Goal: Transaction & Acquisition: Purchase product/service

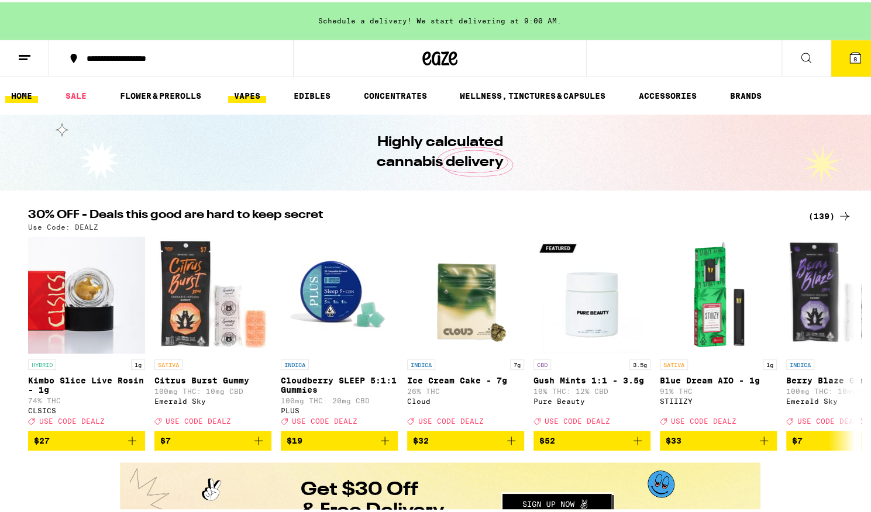
click at [236, 90] on link "VAPES" at bounding box center [247, 94] width 38 height 14
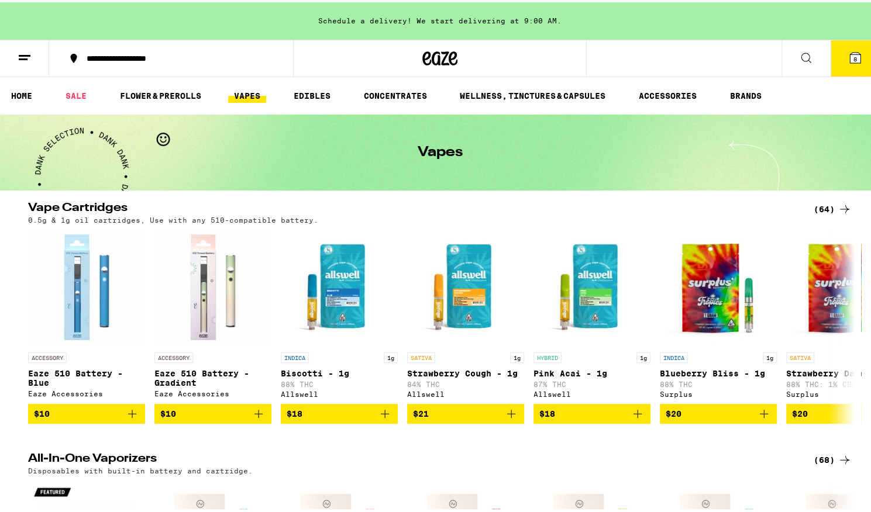
click at [826, 205] on div "(64)" at bounding box center [833, 207] width 38 height 14
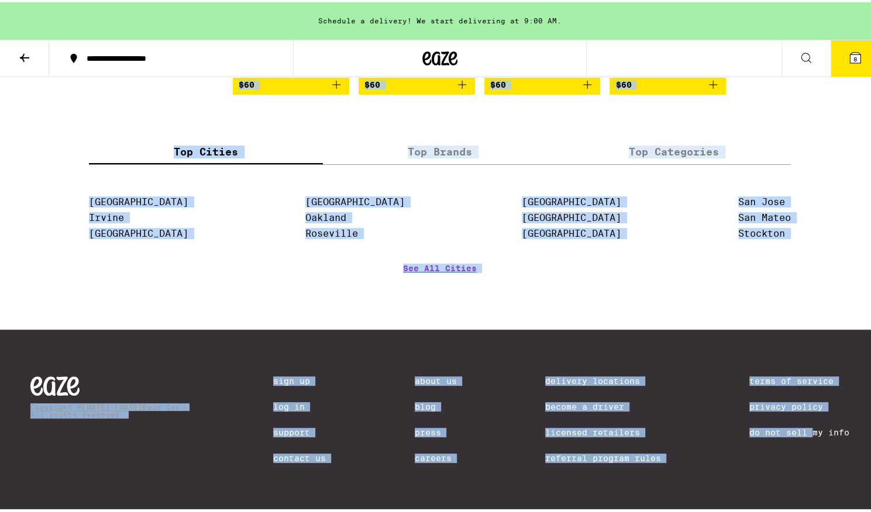
scroll to position [2938, 0]
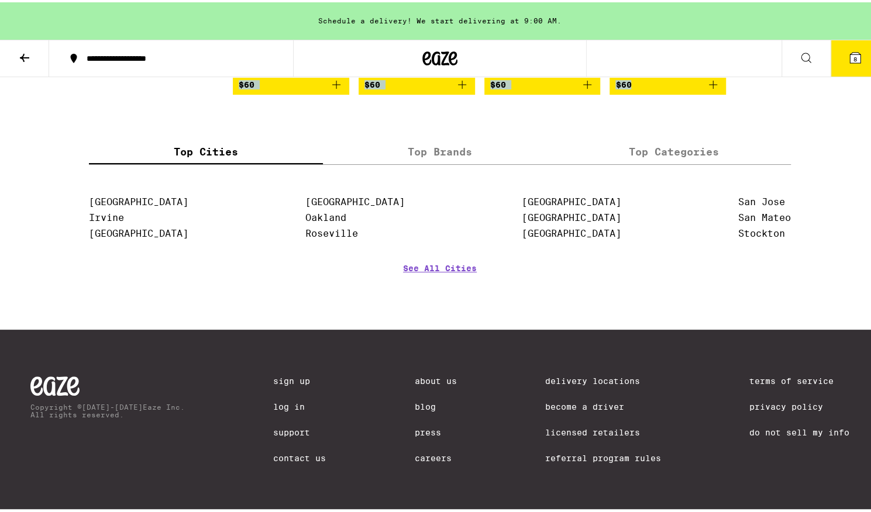
drag, startPoint x: 489, startPoint y: 109, endPoint x: 760, endPoint y: 82, distance: 272.7
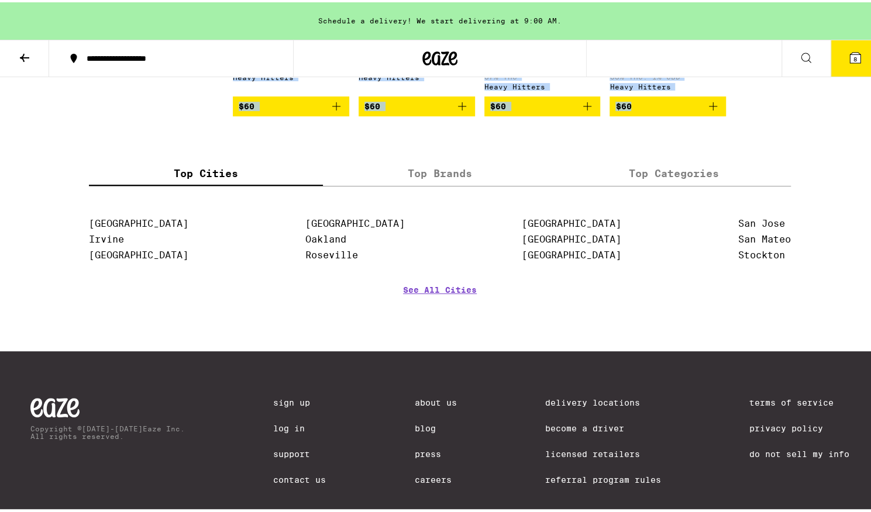
scroll to position [2812, 0]
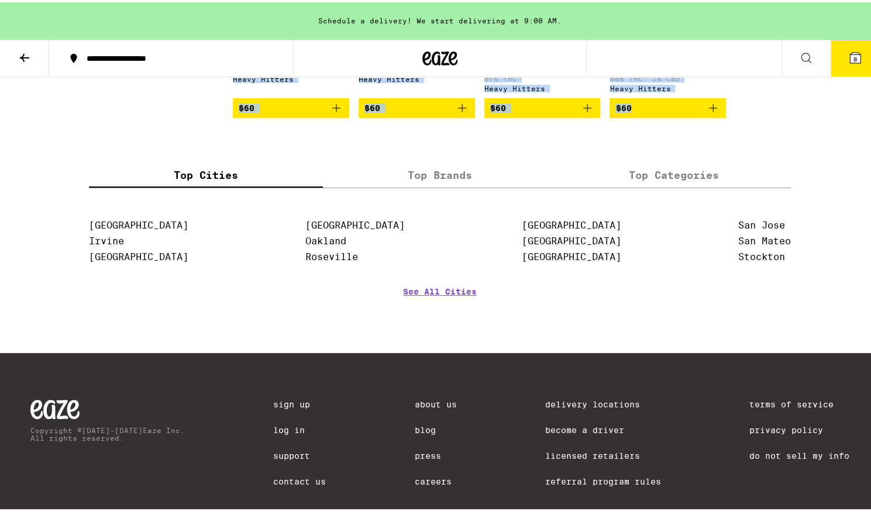
copy div "Featured Featured Price: Low to High Price: High to Low ACCESSORY Eaze 510 Batt…"
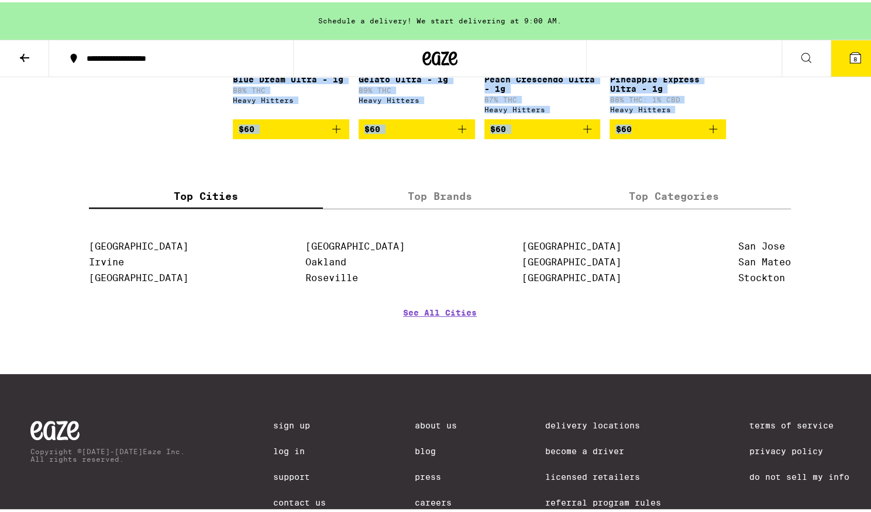
scroll to position [2787, 0]
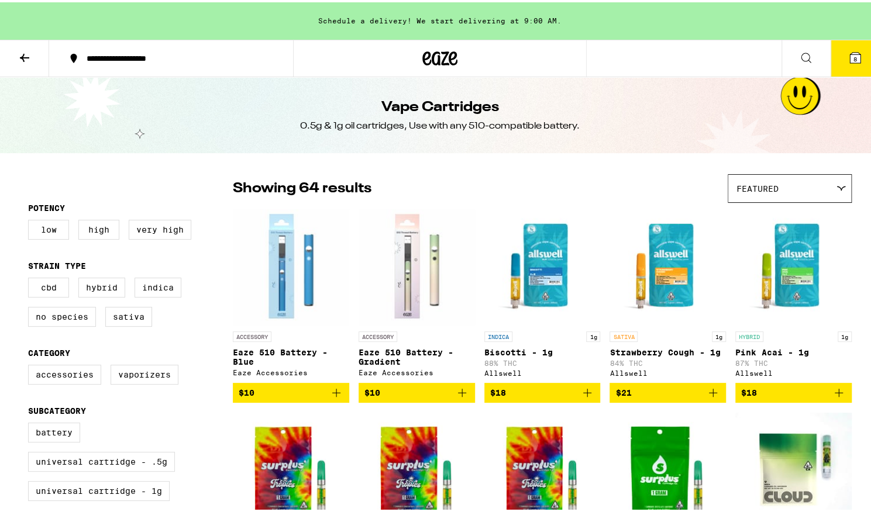
scroll to position [46, 0]
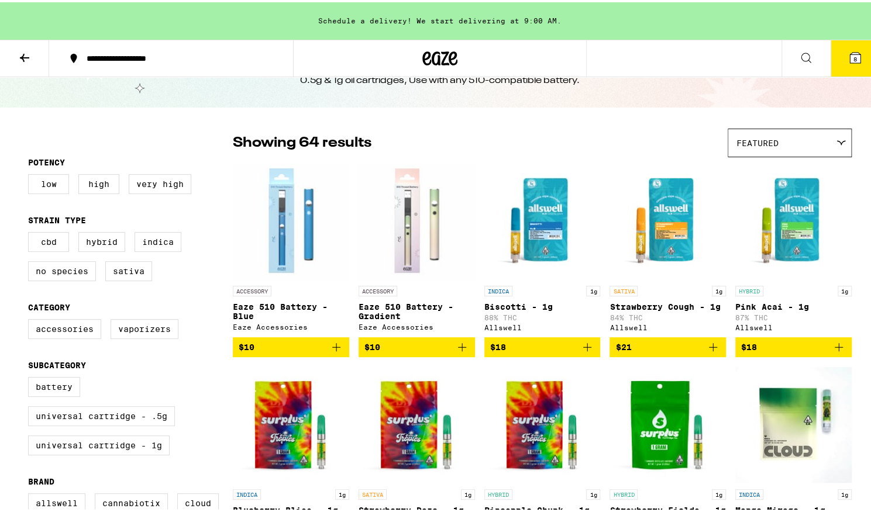
click at [772, 129] on div "Featured" at bounding box center [789, 140] width 123 height 27
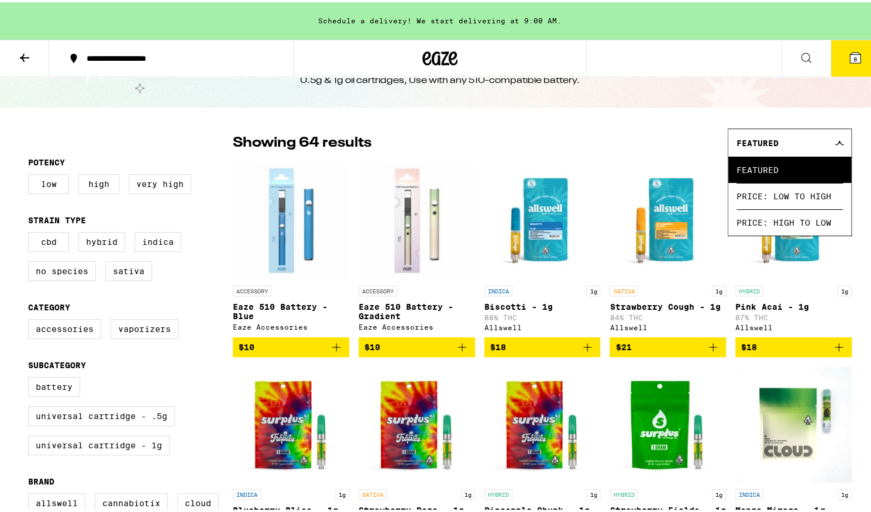
click at [769, 133] on div "Featured" at bounding box center [789, 140] width 123 height 27
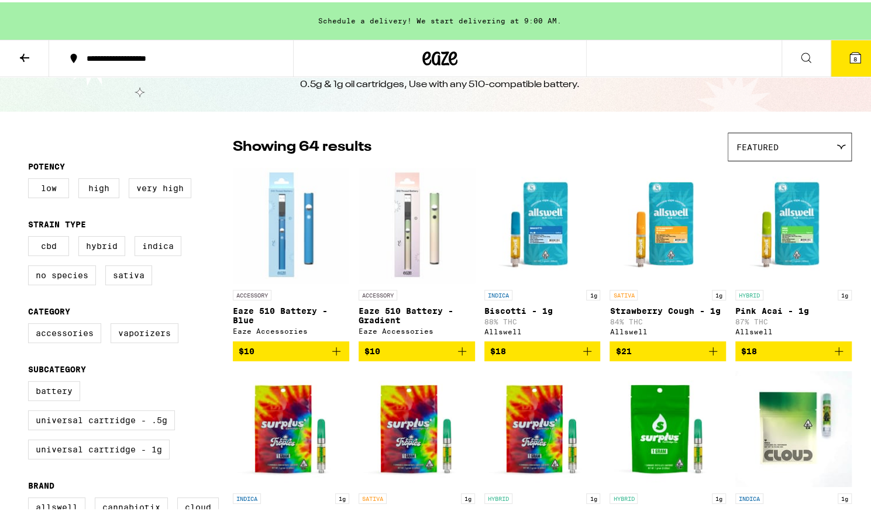
scroll to position [0, 0]
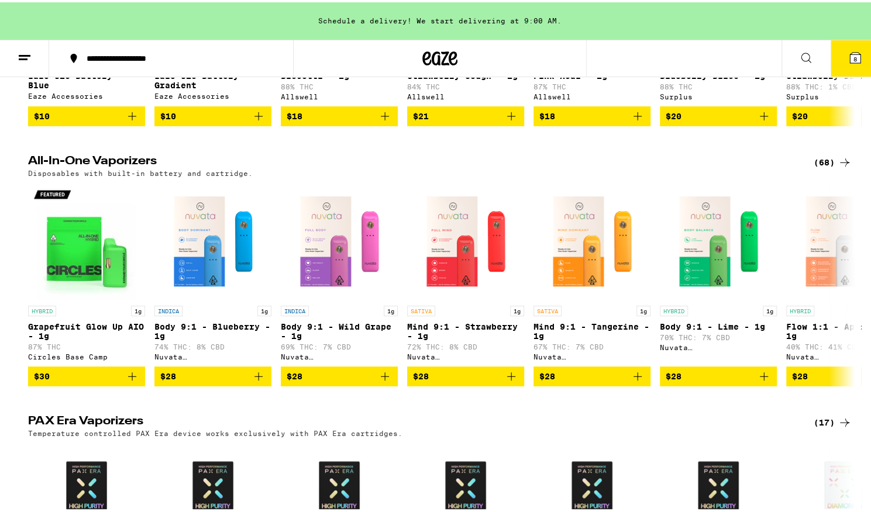
scroll to position [298, 0]
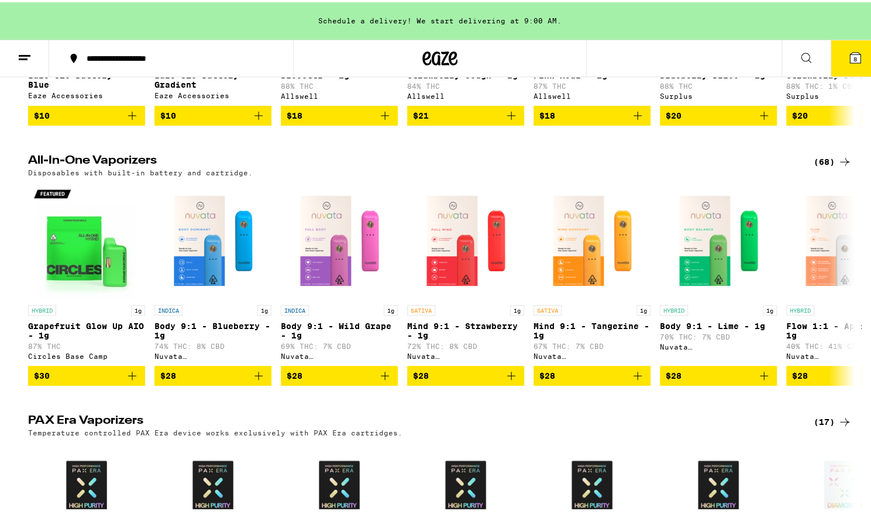
click at [822, 167] on div "(68)" at bounding box center [833, 160] width 38 height 14
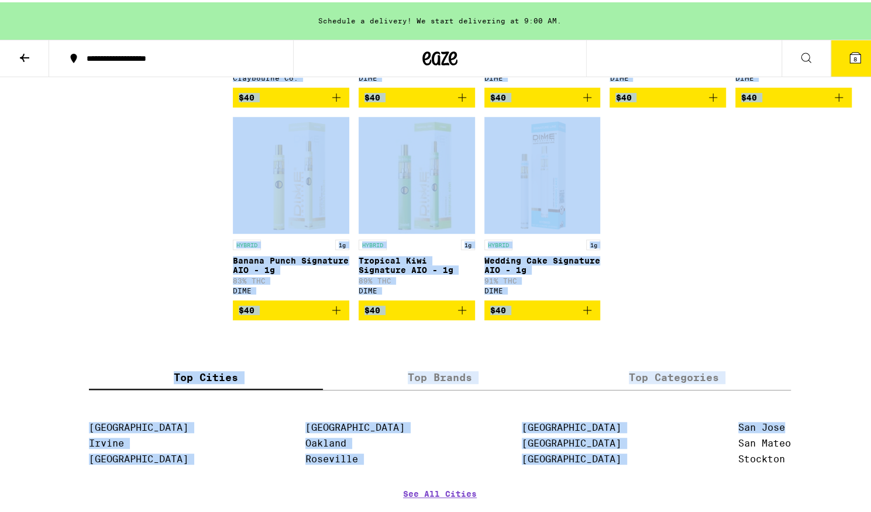
scroll to position [2892, 0]
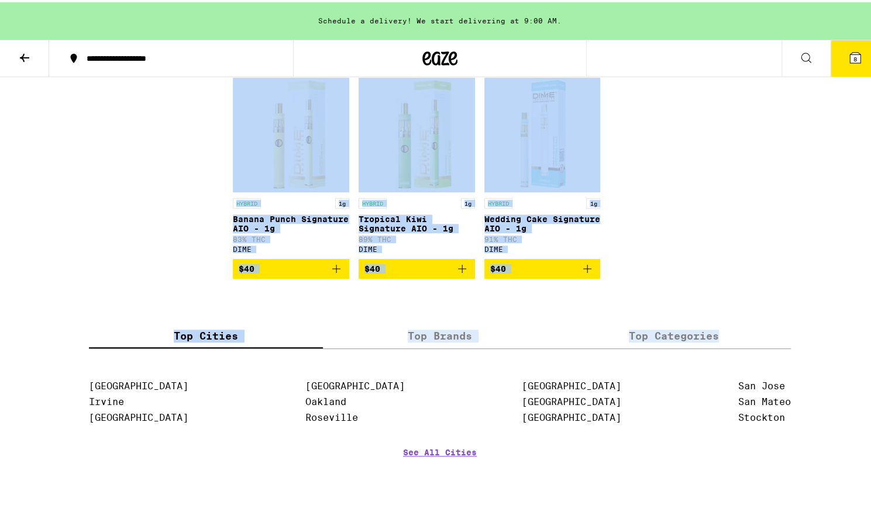
drag, startPoint x: 219, startPoint y: 202, endPoint x: 804, endPoint y: 426, distance: 626.6
copy div "Low Medium High Very High Strain Type CBD Hybrid Indica Sativa Brand Bloom Bran…"
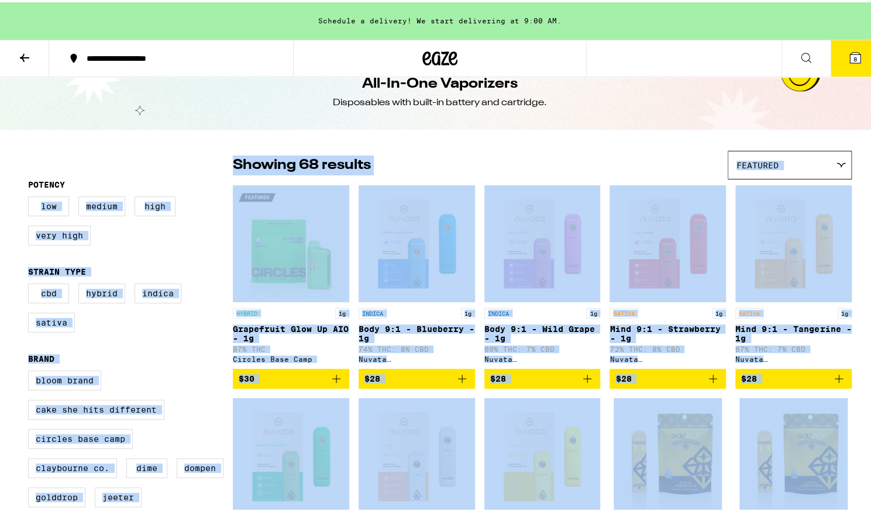
scroll to position [0, 0]
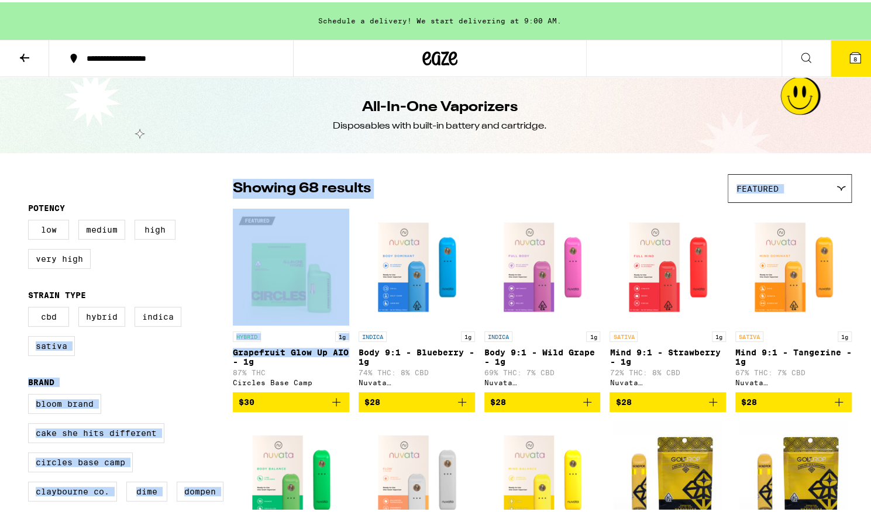
drag, startPoint x: 221, startPoint y: 347, endPoint x: 249, endPoint y: 367, distance: 34.1
click at [206, 363] on div "CBD Hybrid Indica Sativa" at bounding box center [130, 334] width 205 height 58
drag, startPoint x: 225, startPoint y: 350, endPoint x: 487, endPoint y: 295, distance: 268.2
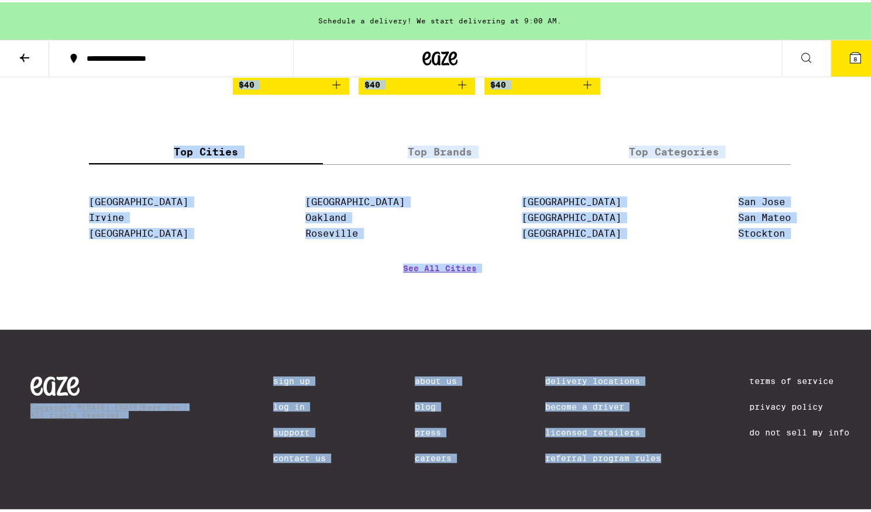
scroll to position [3191, 0]
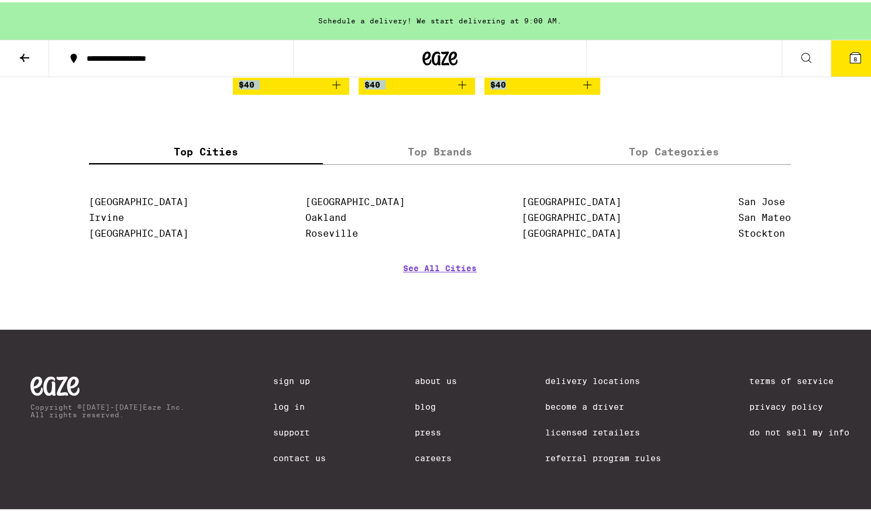
drag, startPoint x: 238, startPoint y: 204, endPoint x: 579, endPoint y: 92, distance: 358.9
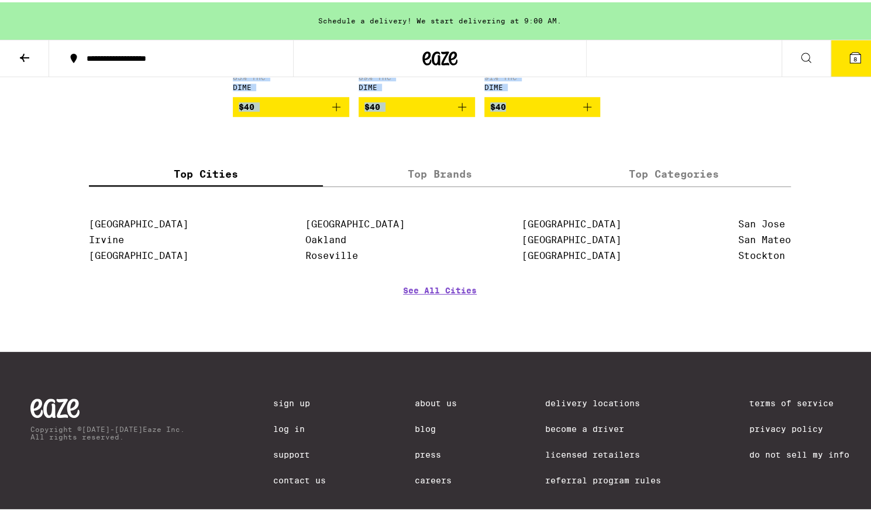
scroll to position [3054, 0]
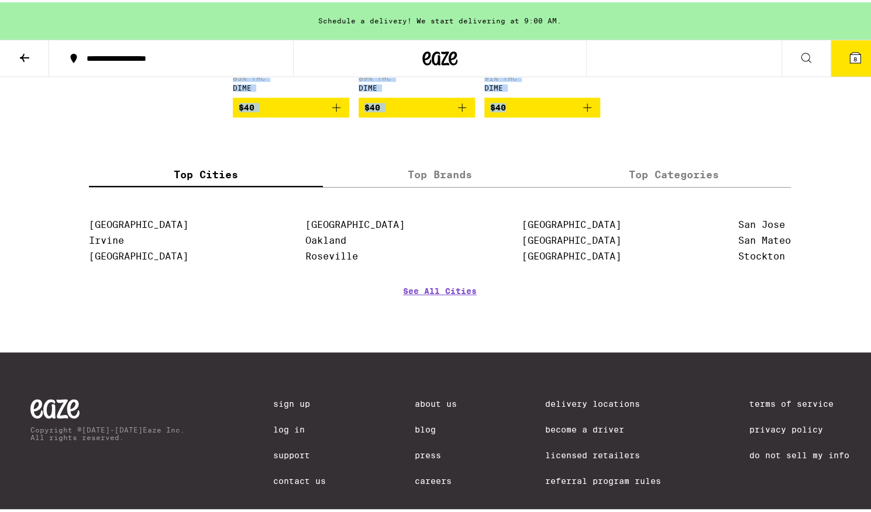
copy div "HYBRID 1g Grapefruit Glow Up AIO - 1g 87% THC Circles Base Camp $30 INDICA 1g B…"
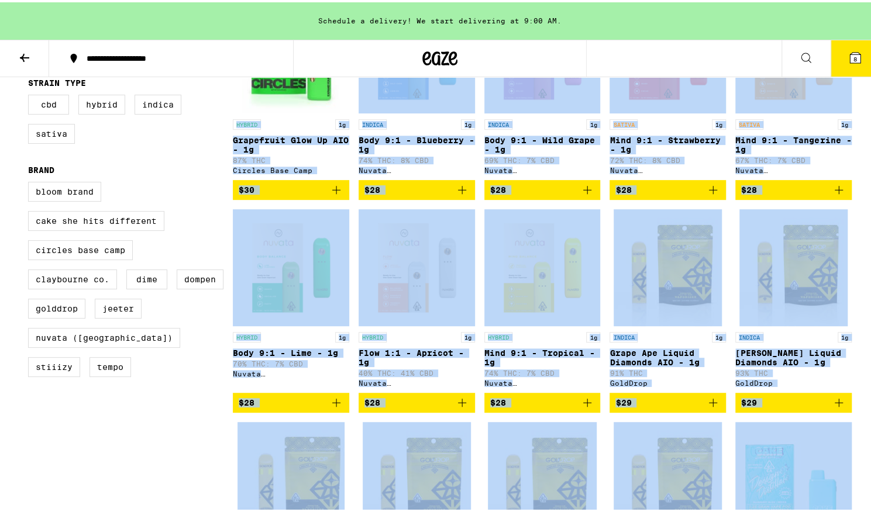
scroll to position [0, 0]
